Goal: Find specific page/section: Find specific page/section

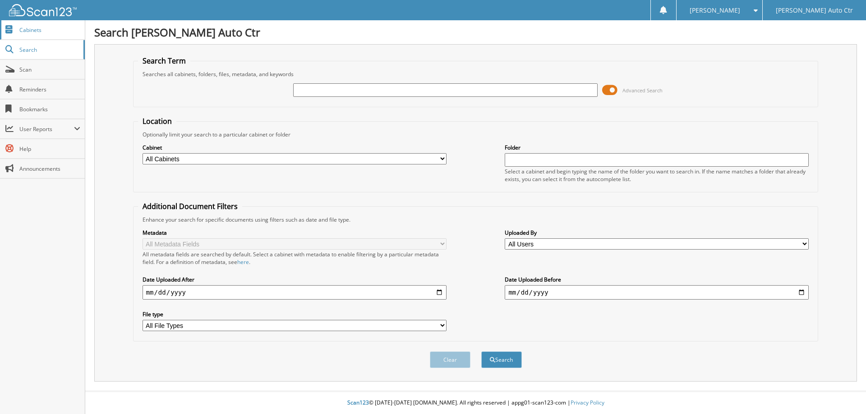
click at [33, 34] on link "Cabinets" at bounding box center [42, 29] width 85 height 19
click at [41, 29] on span "Cabinets" at bounding box center [49, 30] width 61 height 8
